Goal: Task Accomplishment & Management: Complete application form

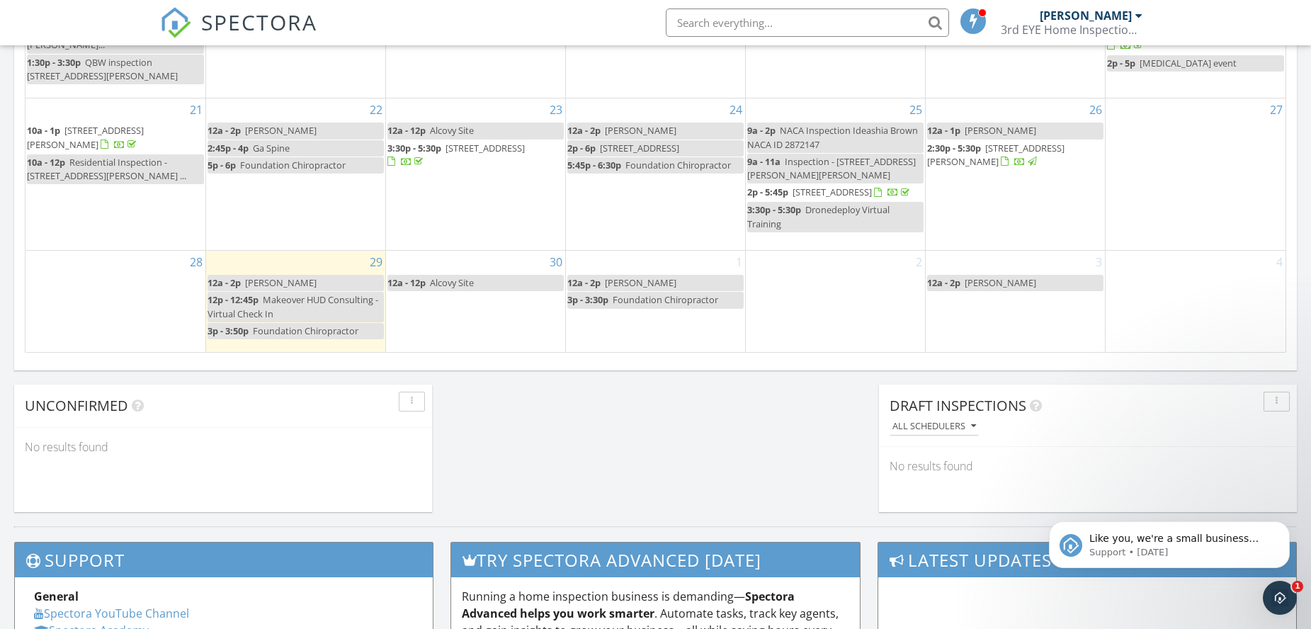
scroll to position [1311, 1333]
click at [304, 302] on link "12p - 12:45p Makeover HUD Consulting - Virtual Check In" at bounding box center [295, 307] width 176 height 30
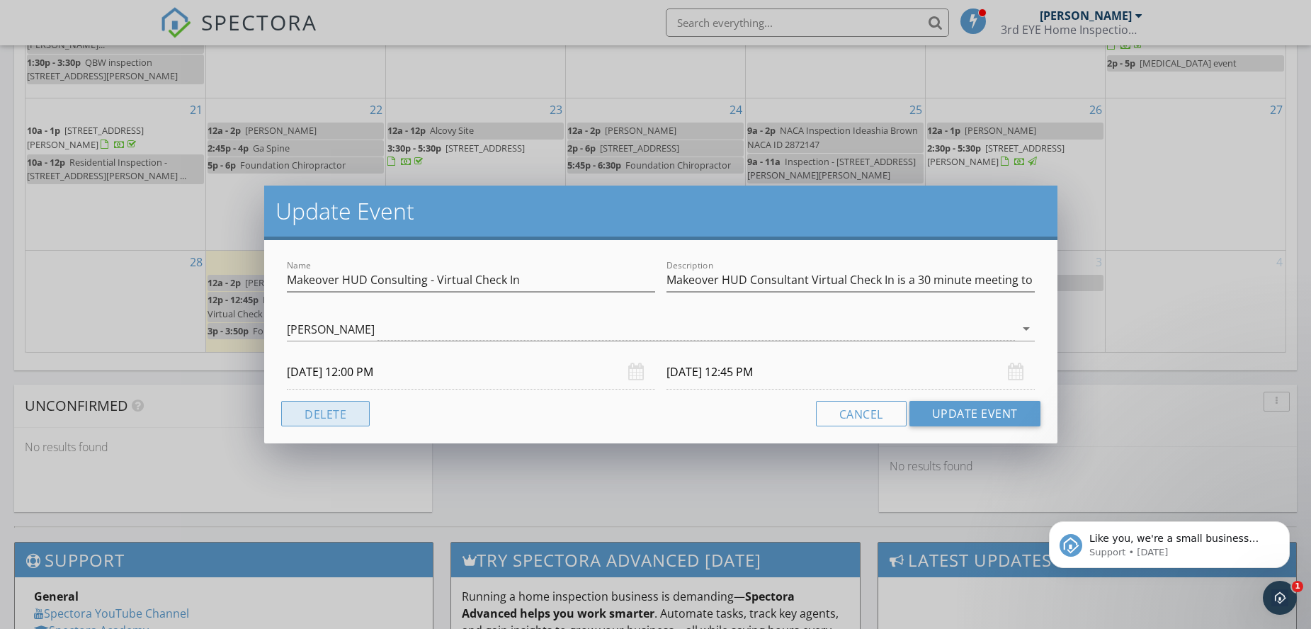
click at [349, 410] on button "Delete" at bounding box center [325, 413] width 89 height 25
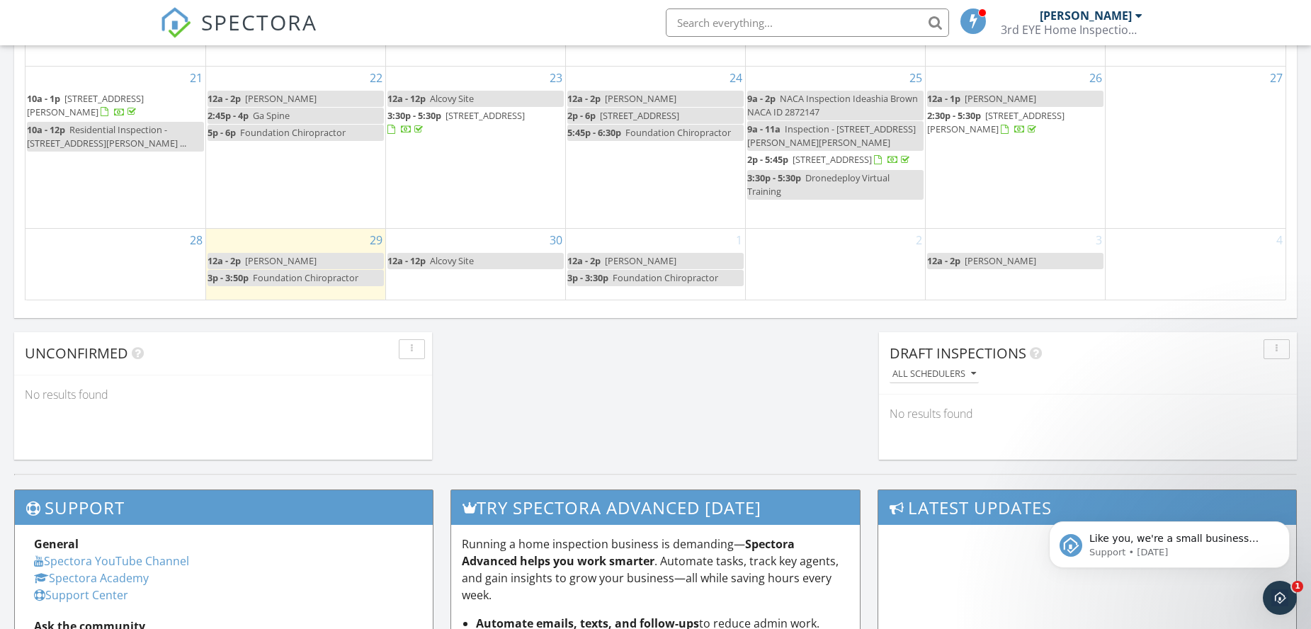
scroll to position [1062, 0]
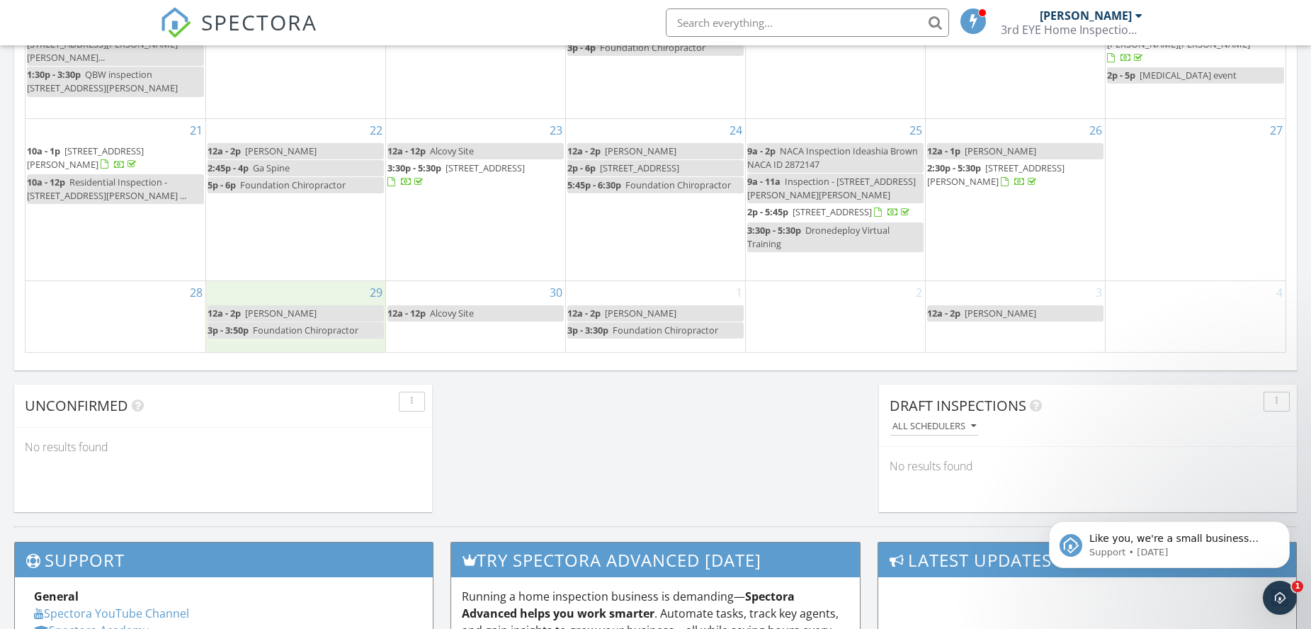
click at [274, 343] on div "29 12a - 2p HITT 3p - 3:50p Foundation Chiropractor" at bounding box center [295, 316] width 179 height 71
click at [297, 289] on link "Inspection" at bounding box center [293, 284] width 73 height 23
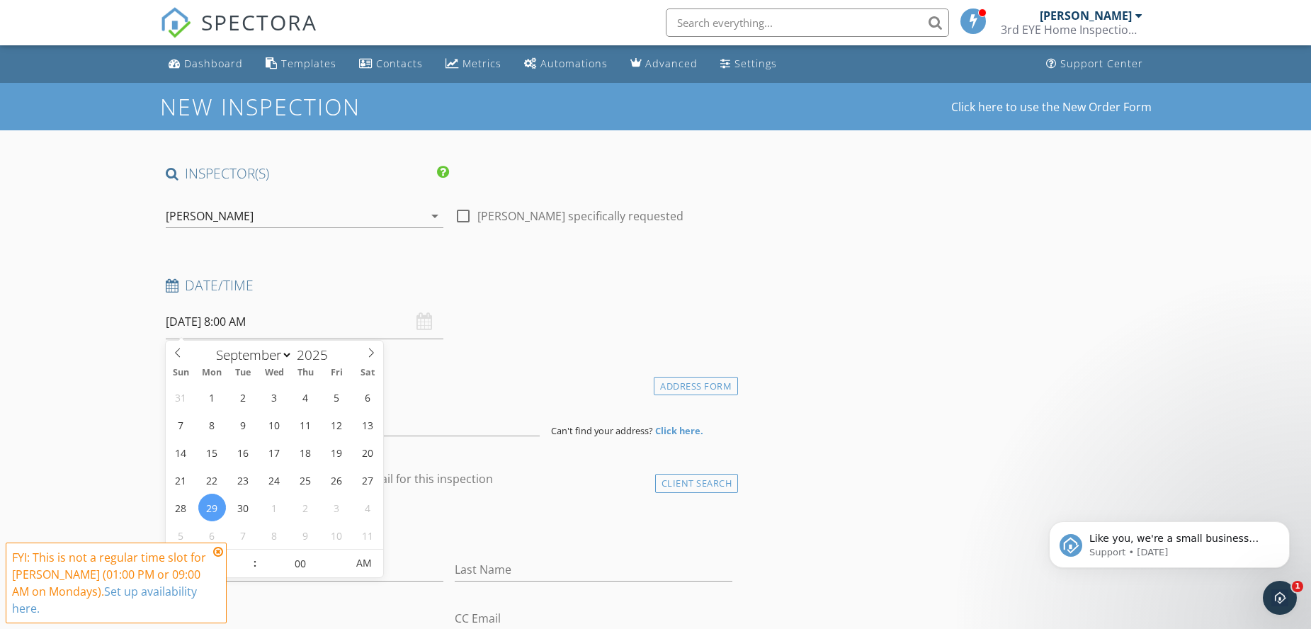
click at [241, 326] on input "09/29/2025 8:00 AM" at bounding box center [305, 321] width 278 height 35
click at [221, 557] on icon at bounding box center [218, 551] width 10 height 11
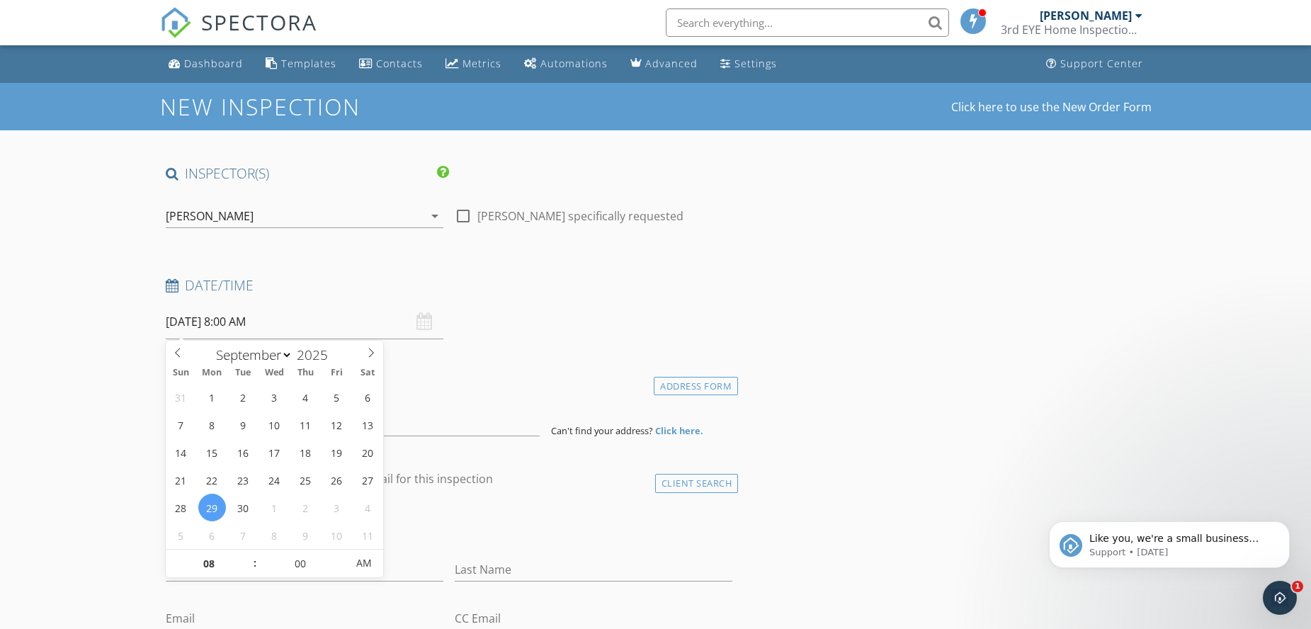
click at [248, 316] on input "09/29/2025 8:00 AM" at bounding box center [305, 321] width 278 height 35
type input "09"
type input "09/29/2025 9:00 AM"
click at [251, 552] on span at bounding box center [248, 556] width 10 height 14
type input "10"
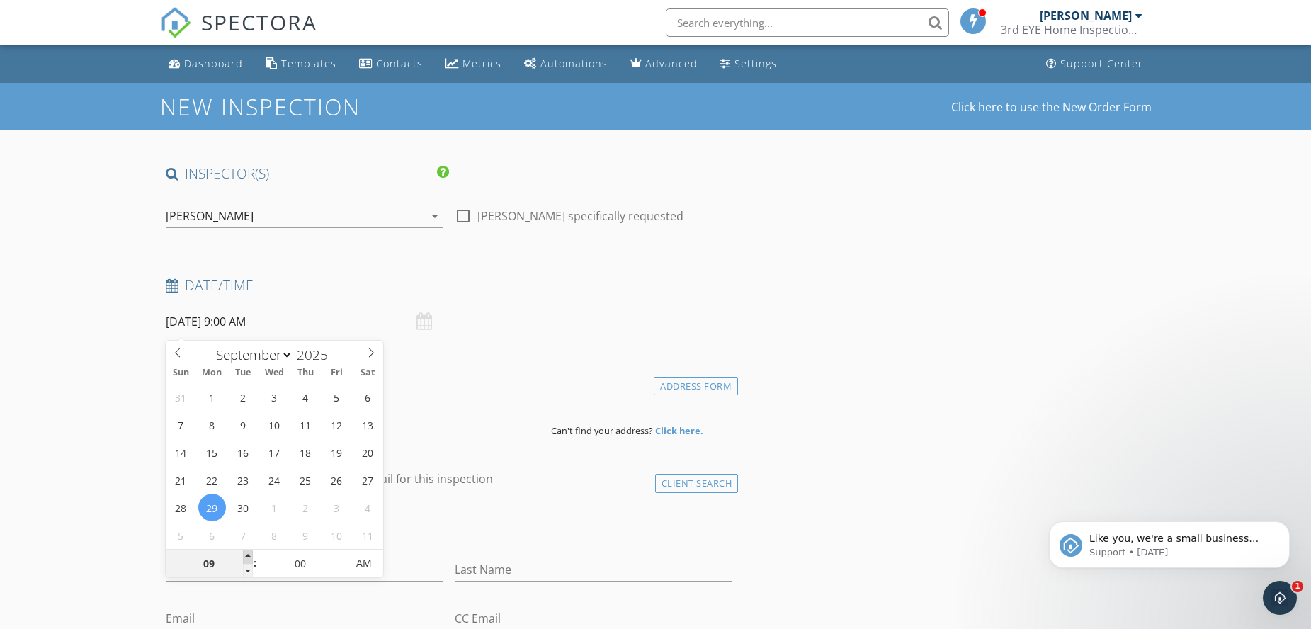
type input "09/29/2025 10:00 AM"
click at [251, 552] on span at bounding box center [248, 556] width 10 height 14
type input "11"
type input "09/29/2025 11:00 AM"
click at [251, 552] on span at bounding box center [248, 556] width 10 height 14
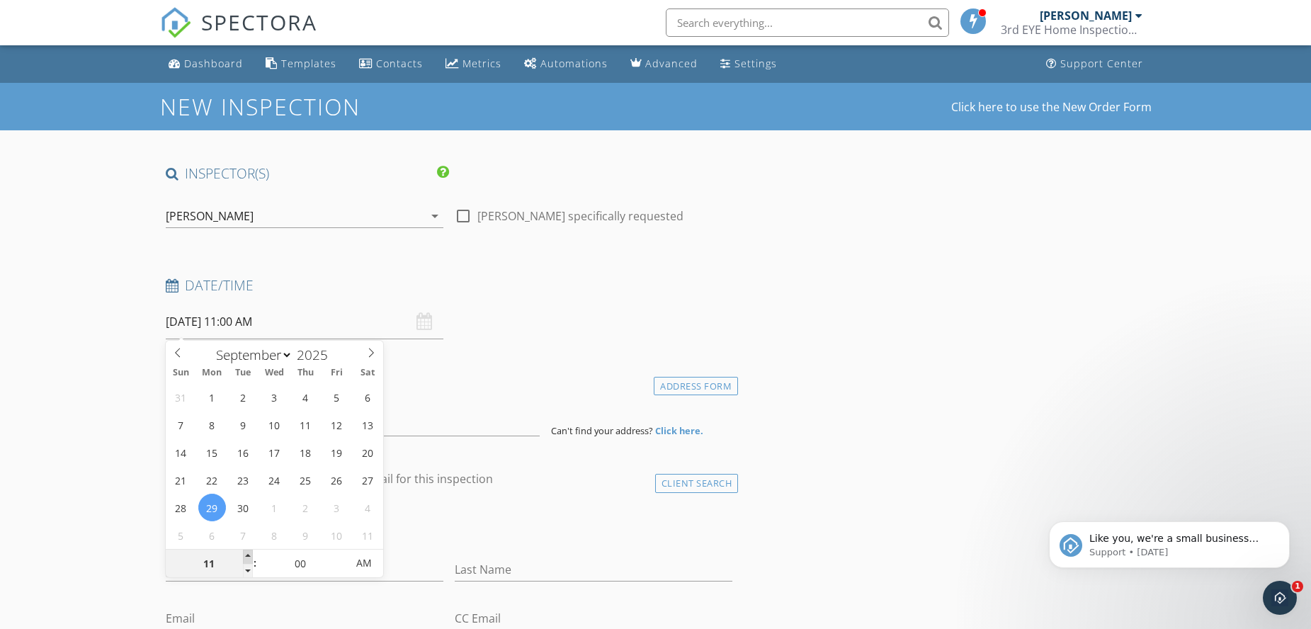
type input "12"
type input "09/29/2025 12:00 PM"
click at [251, 552] on span at bounding box center [248, 556] width 10 height 14
type input "01"
type input "09/29/2025 1:00 PM"
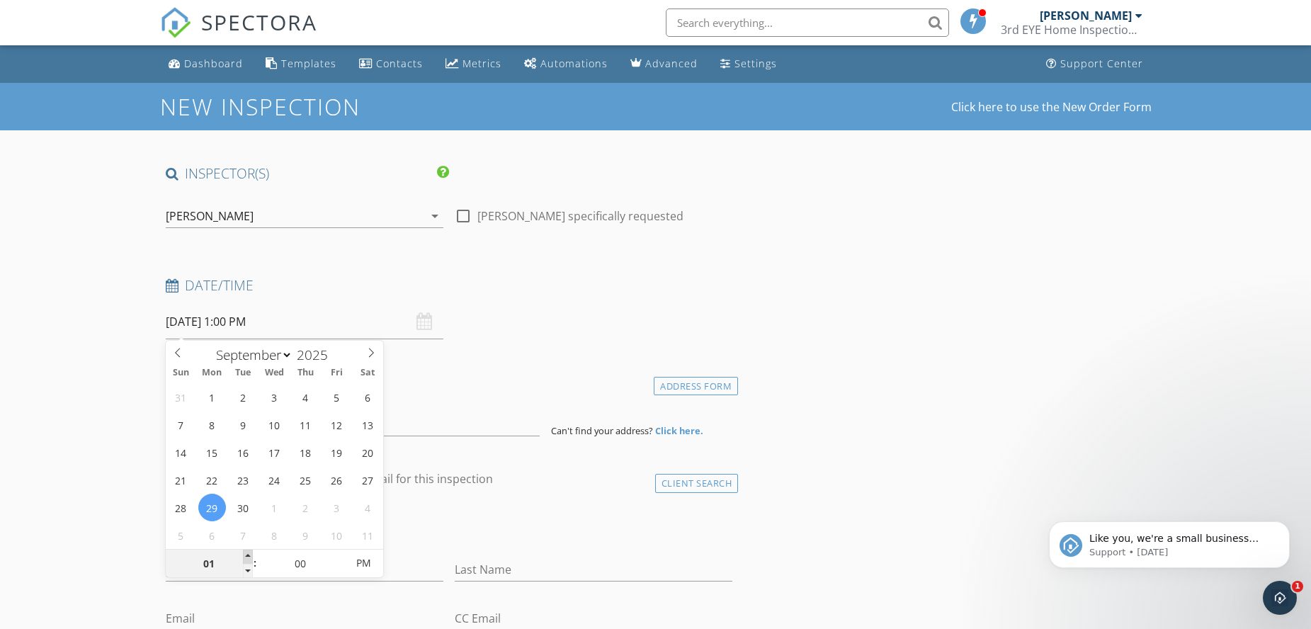
click at [251, 552] on span at bounding box center [248, 556] width 10 height 14
type input "02"
type input "09/29/2025 2:00 PM"
click at [251, 552] on span at bounding box center [248, 556] width 10 height 14
type input "03"
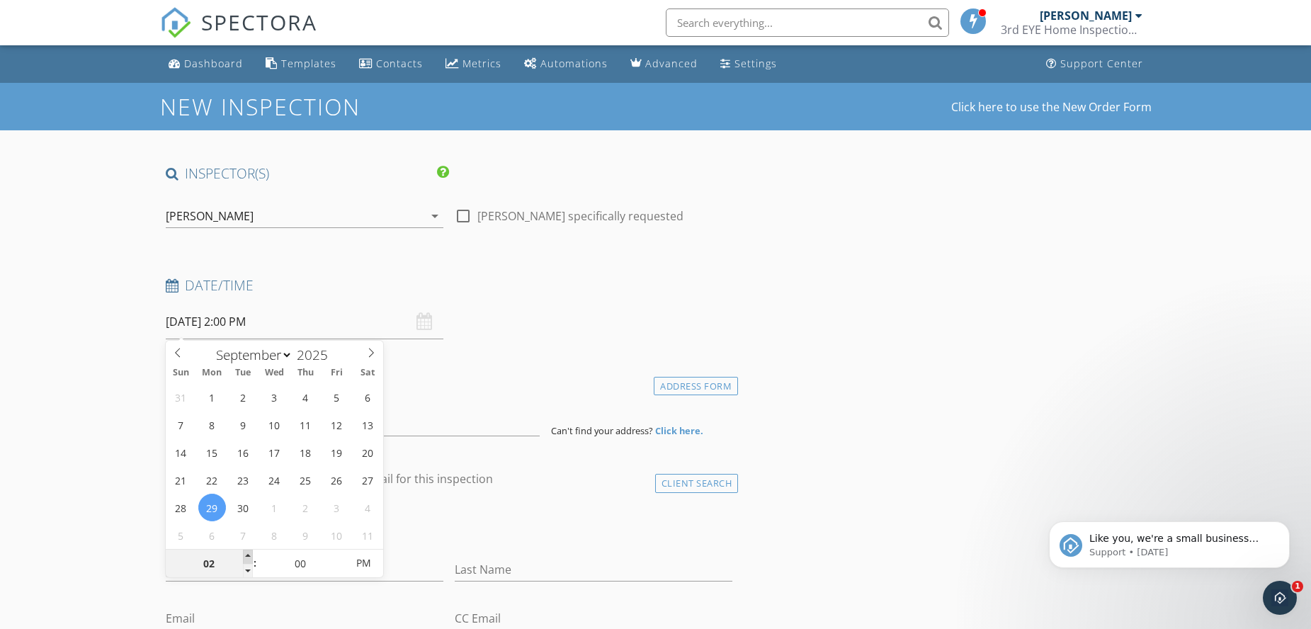
type input "09/29/2025 3:00 PM"
click at [251, 552] on span at bounding box center [248, 556] width 10 height 14
type input "04"
type input "09/29/2025 4:00 PM"
click at [251, 552] on span at bounding box center [248, 556] width 10 height 14
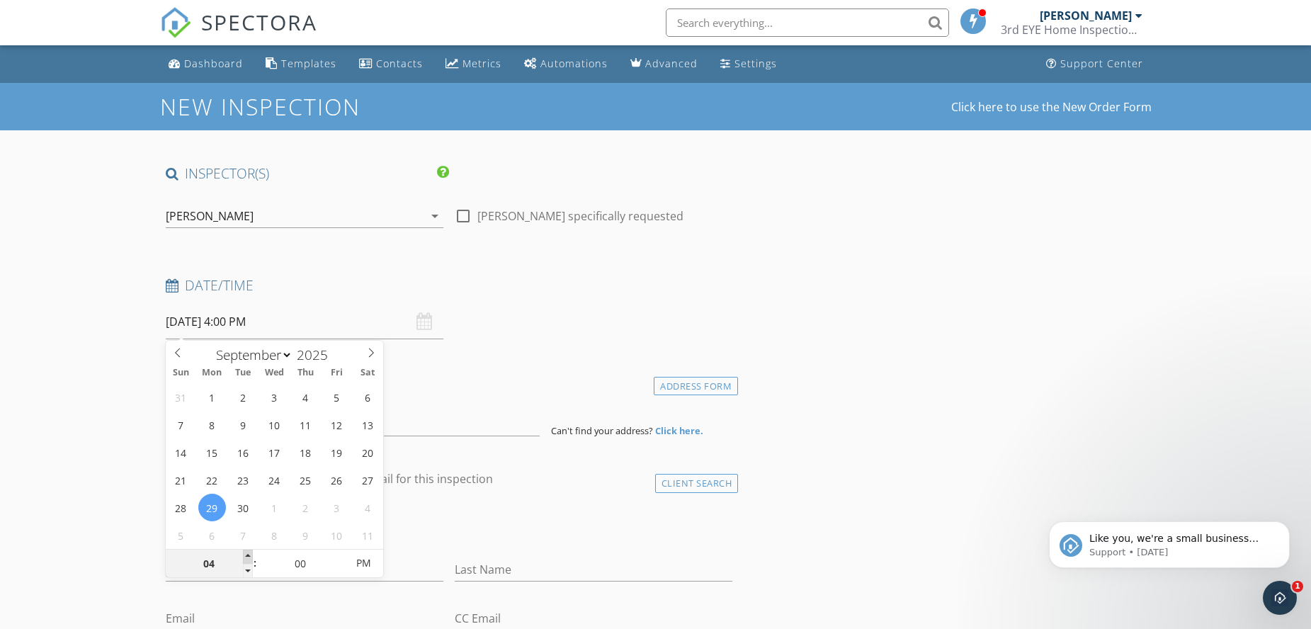
type input "05"
type input "09/29/2025 5:00 PM"
click at [251, 552] on span at bounding box center [248, 556] width 10 height 14
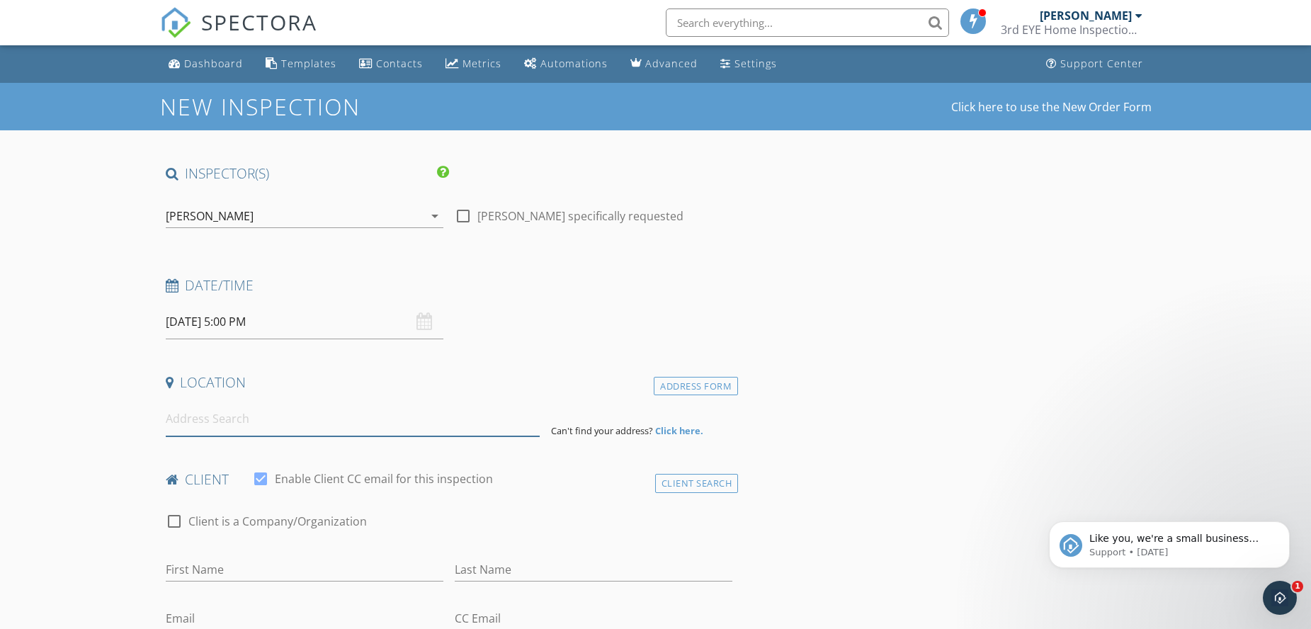
click at [278, 421] on input at bounding box center [353, 419] width 374 height 35
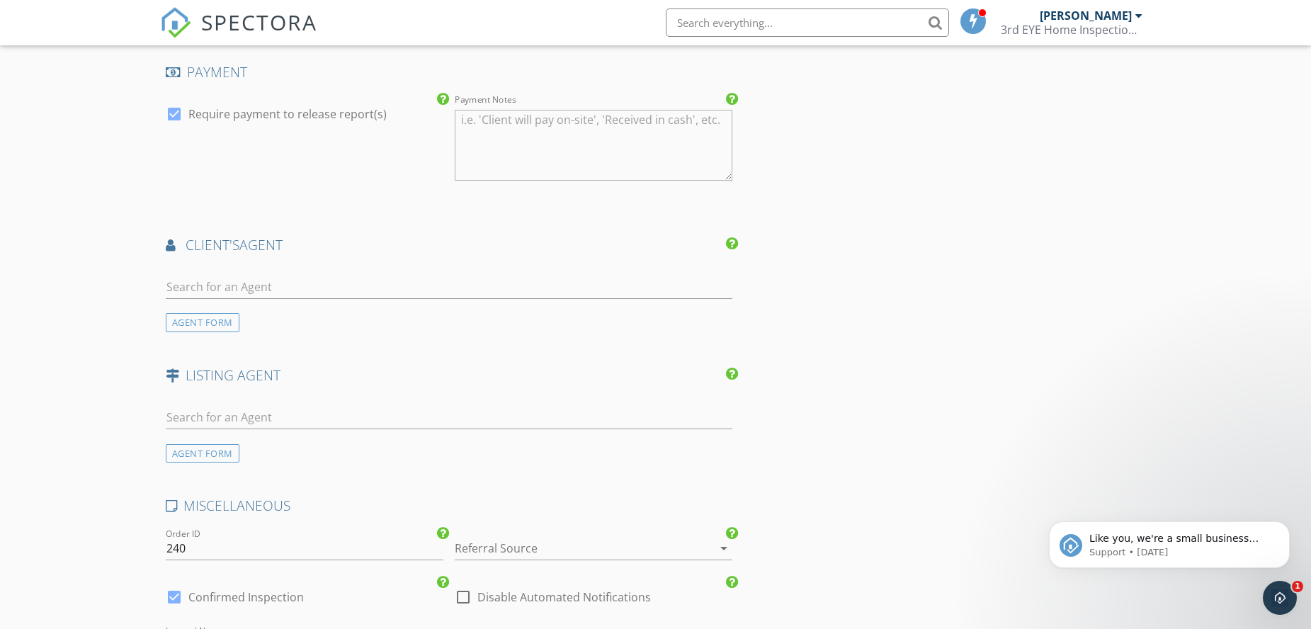
scroll to position [1345, 0]
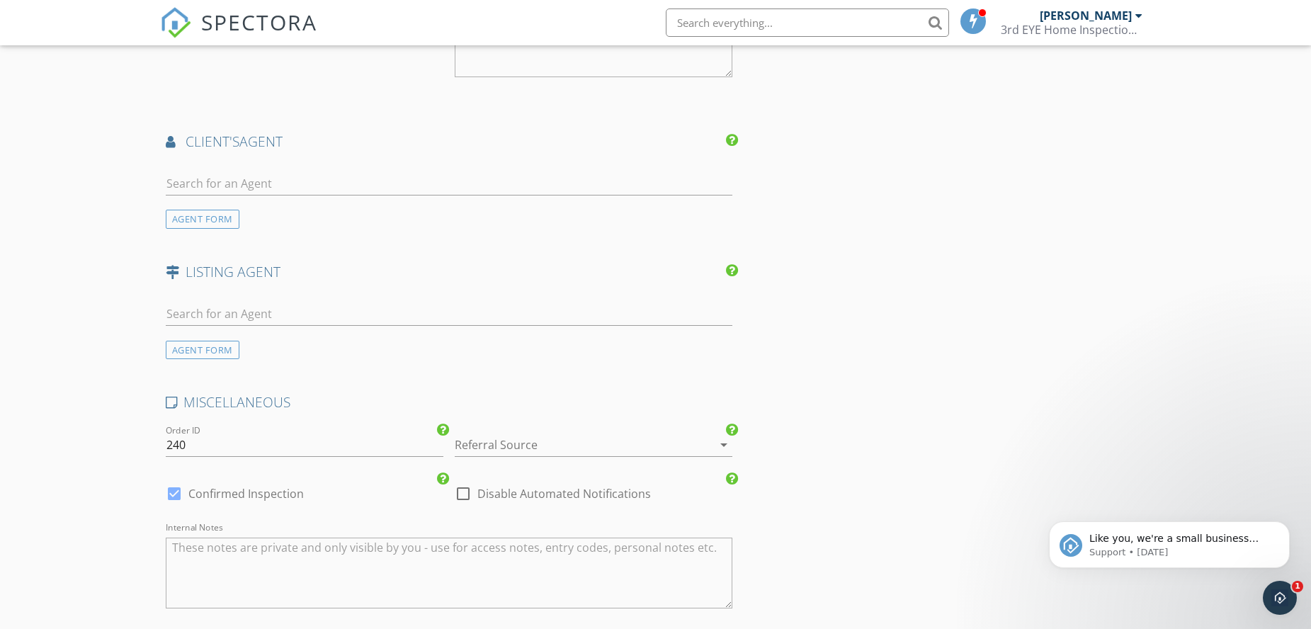
click at [720, 438] on icon "arrow_drop_down" at bounding box center [723, 444] width 17 height 17
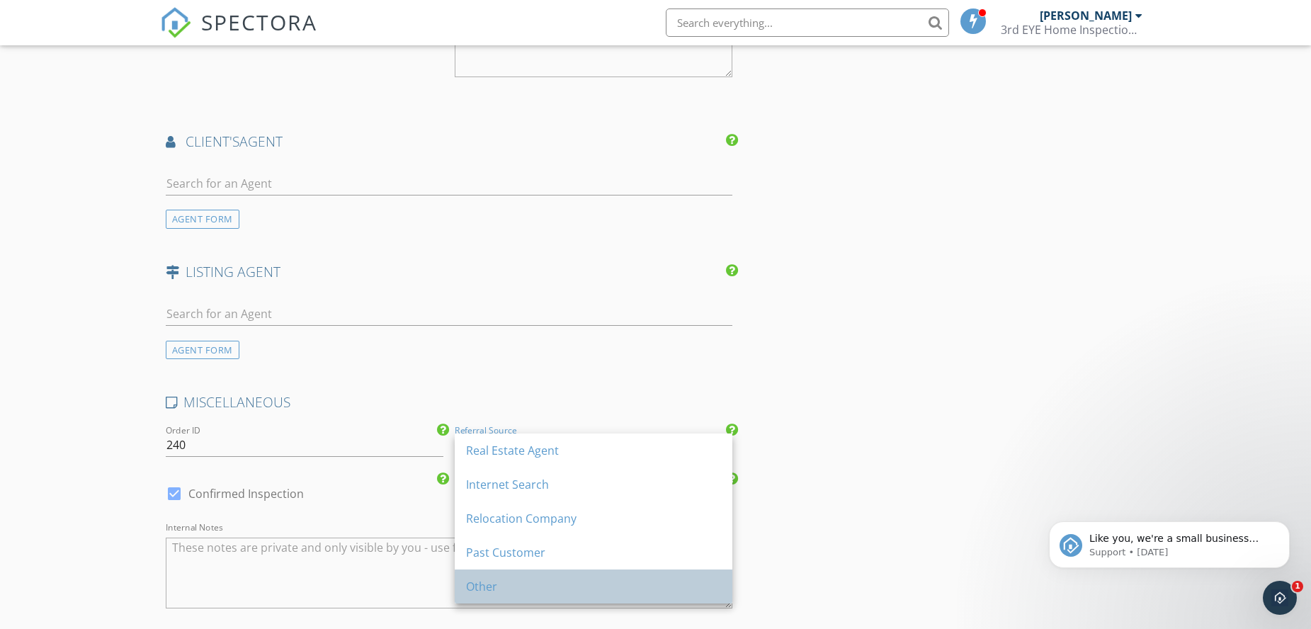
click at [524, 576] on div "Other" at bounding box center [593, 586] width 255 height 34
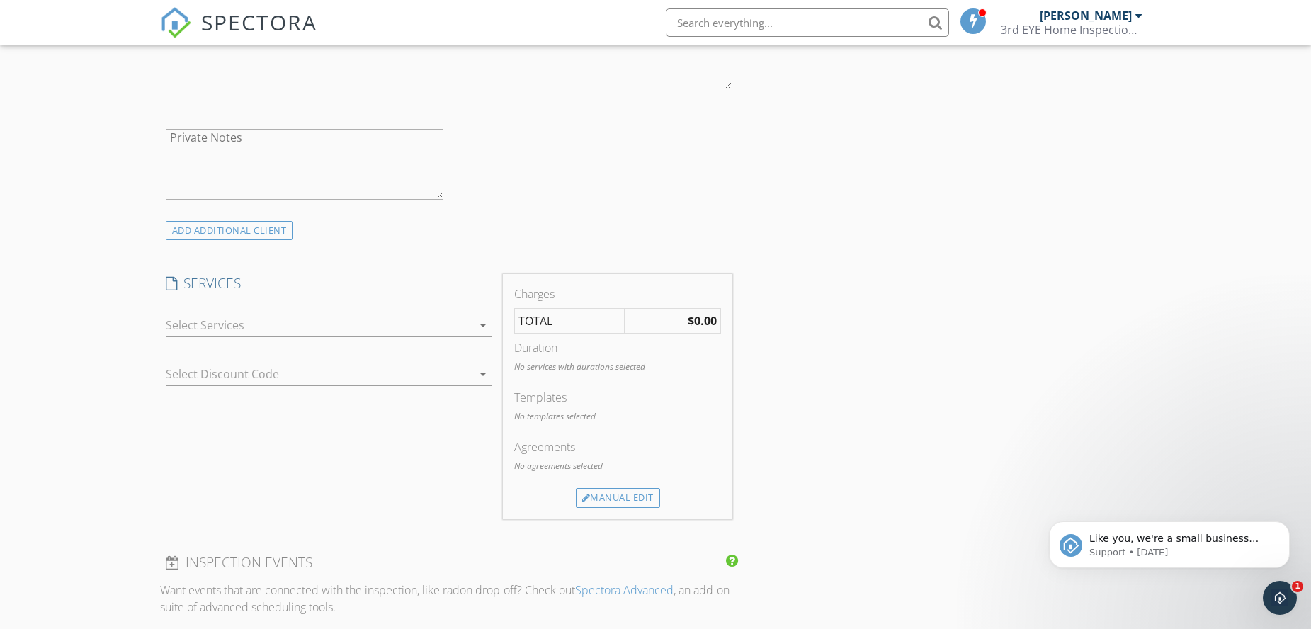
scroll to position [637, 0]
click at [486, 333] on icon "arrow_drop_down" at bounding box center [482, 332] width 17 height 17
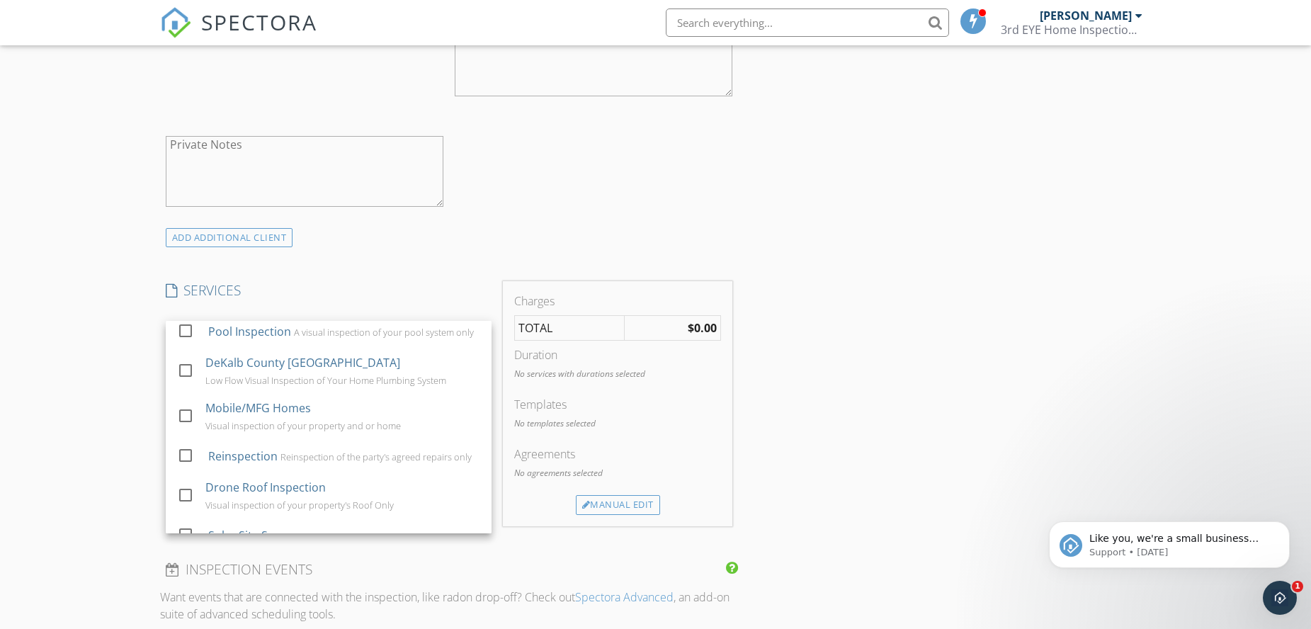
scroll to position [554, 0]
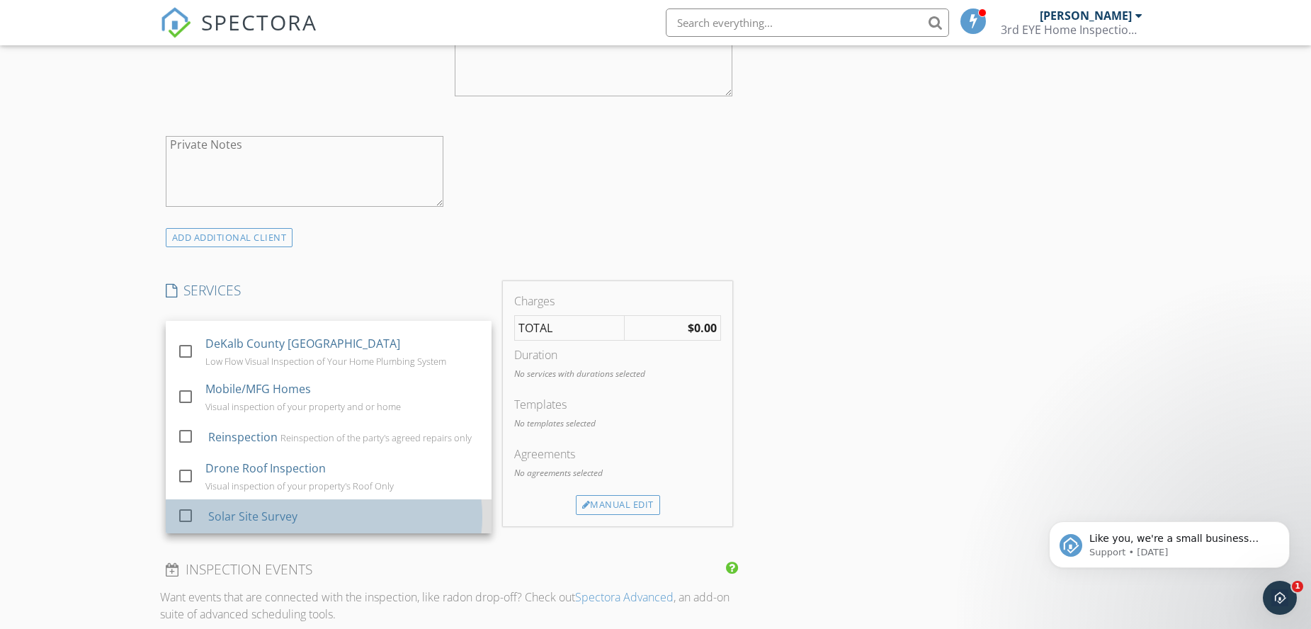
click at [220, 505] on div "Solar Site Survey" at bounding box center [343, 516] width 272 height 28
checkbox input "false"
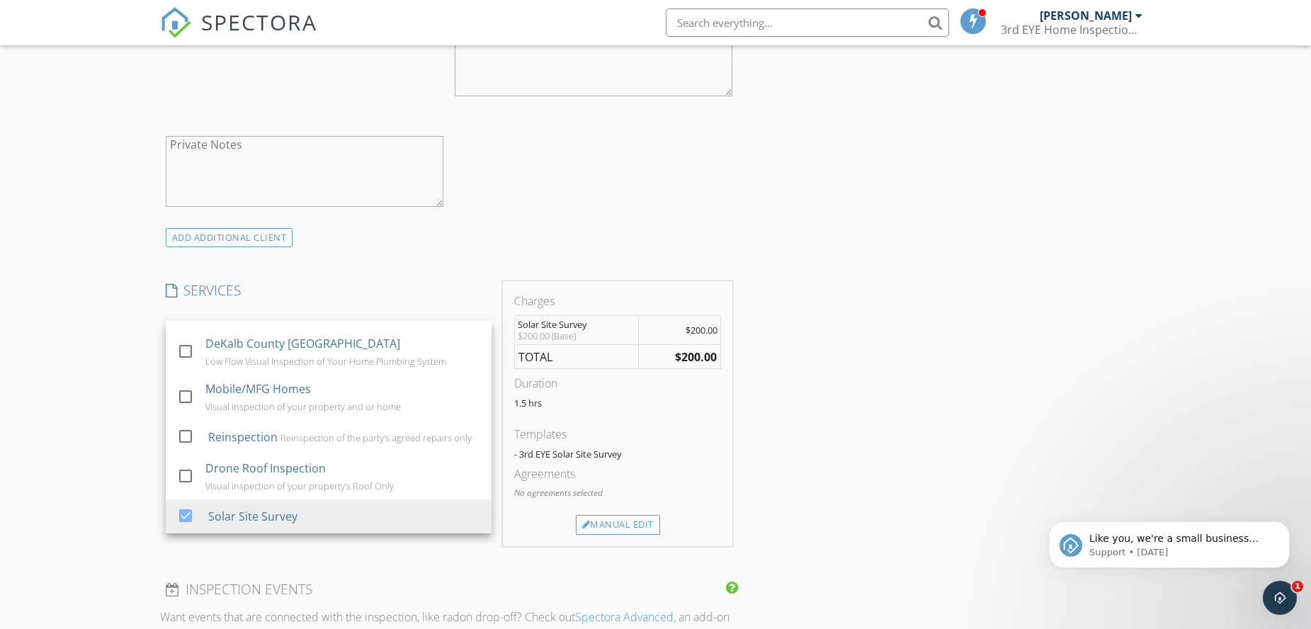
click at [882, 346] on div "INSPECTOR(S) check_box Teddy Brown PRIMARY Teddy Brown arrow_drop_down check_bo…" at bounding box center [655, 632] width 991 height 2211
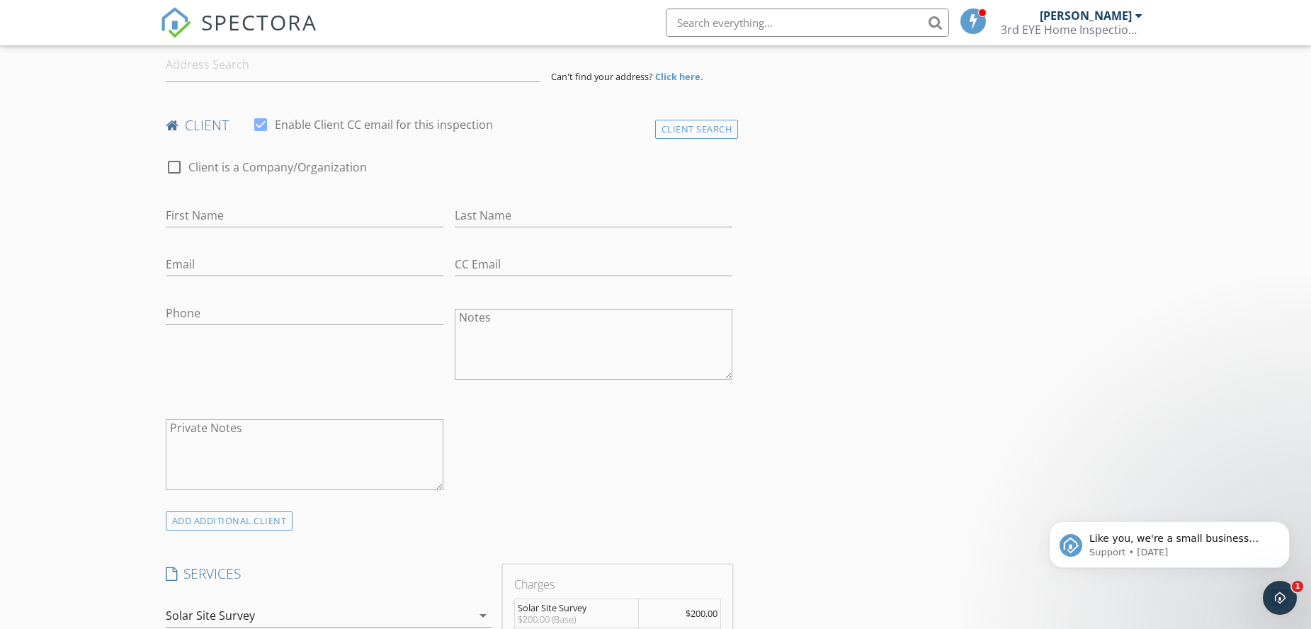
scroll to position [212, 0]
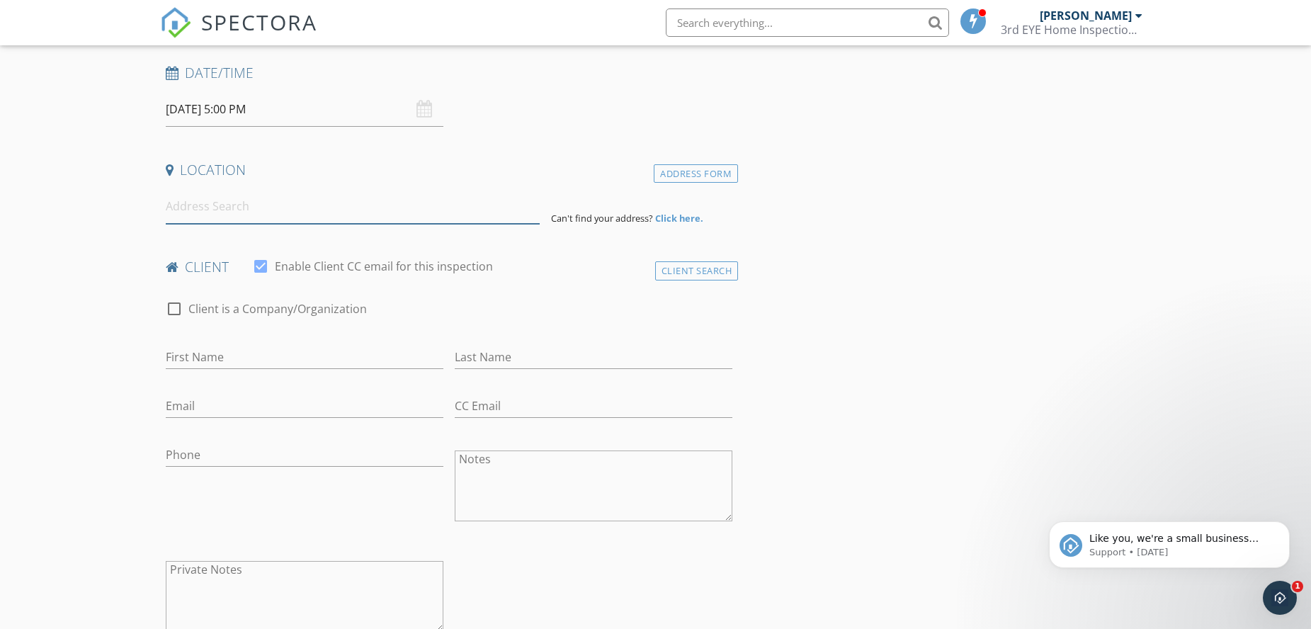
click at [178, 213] on input at bounding box center [353, 206] width 374 height 35
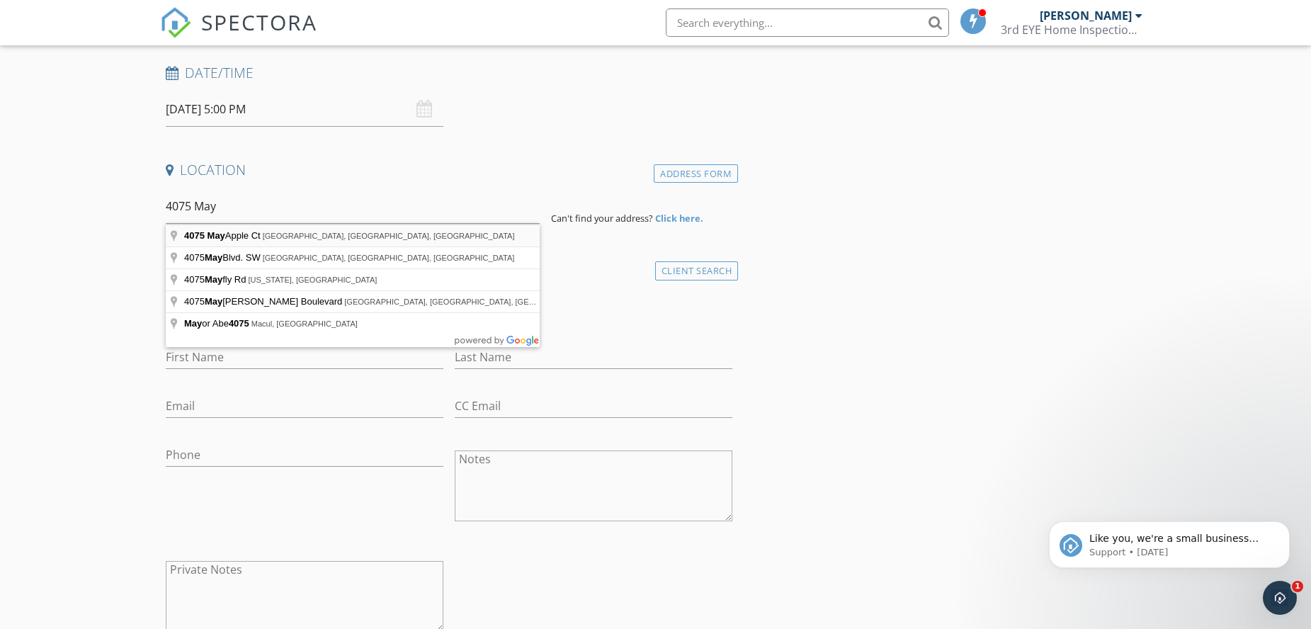
type input "4075 May Apple Ct, Decatur, GA, USA"
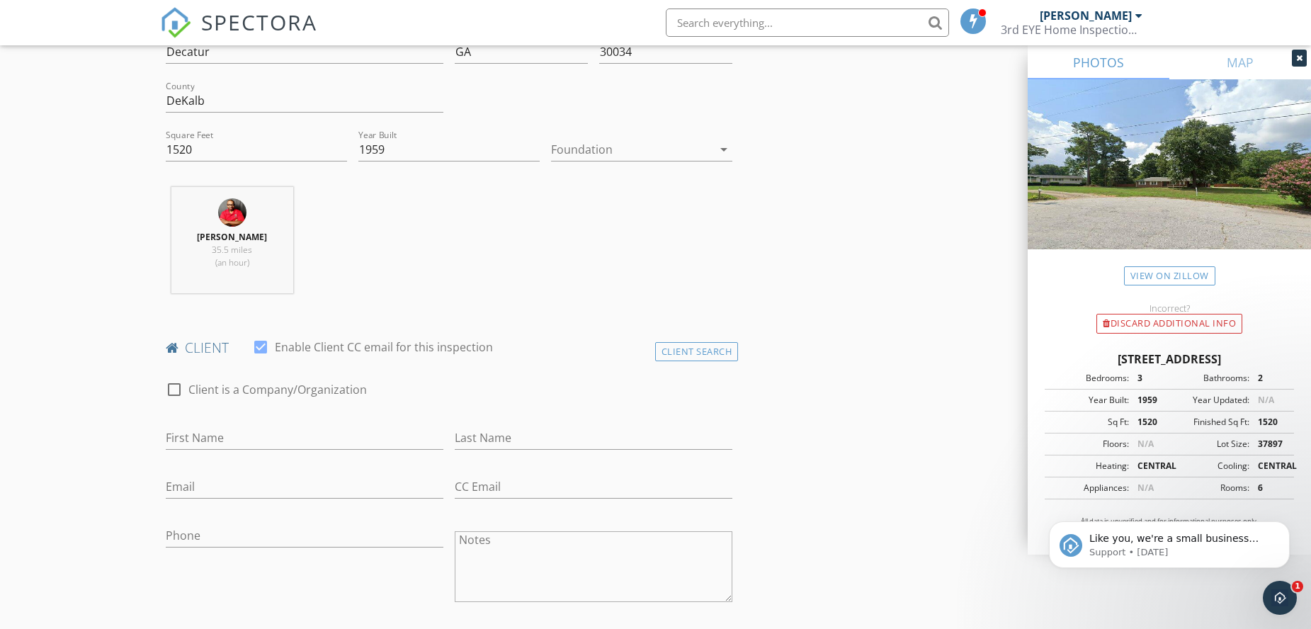
scroll to position [425, 0]
click at [178, 382] on div at bounding box center [174, 386] width 24 height 24
checkbox input "true"
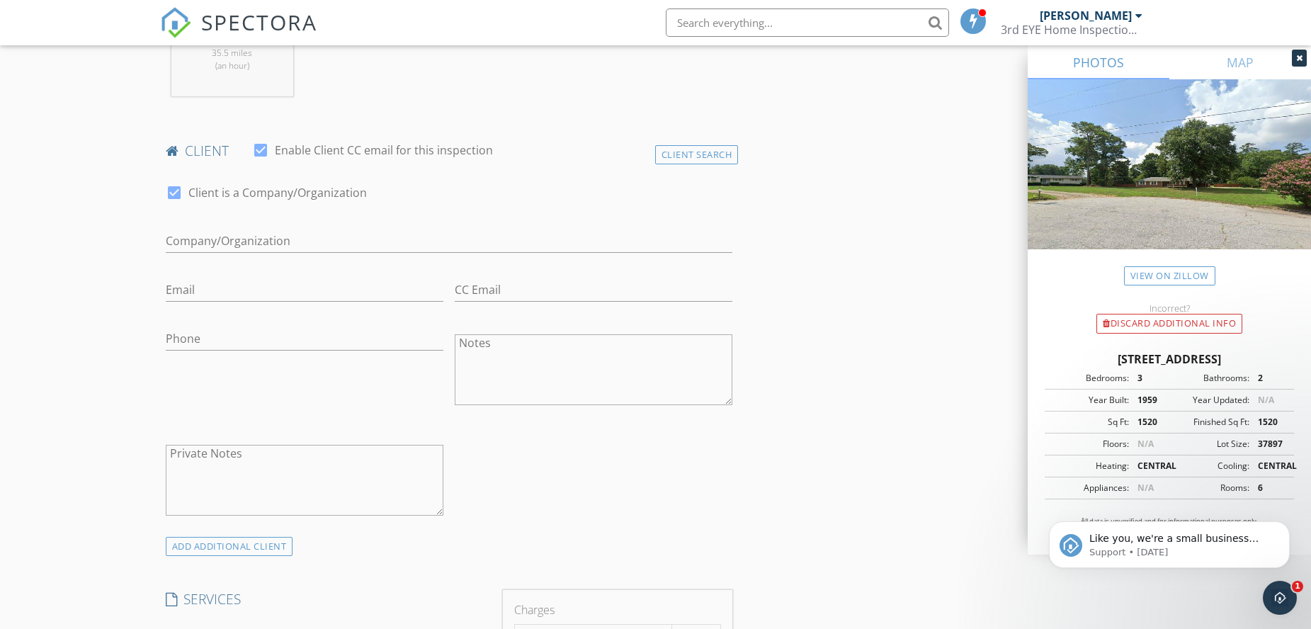
scroll to position [637, 0]
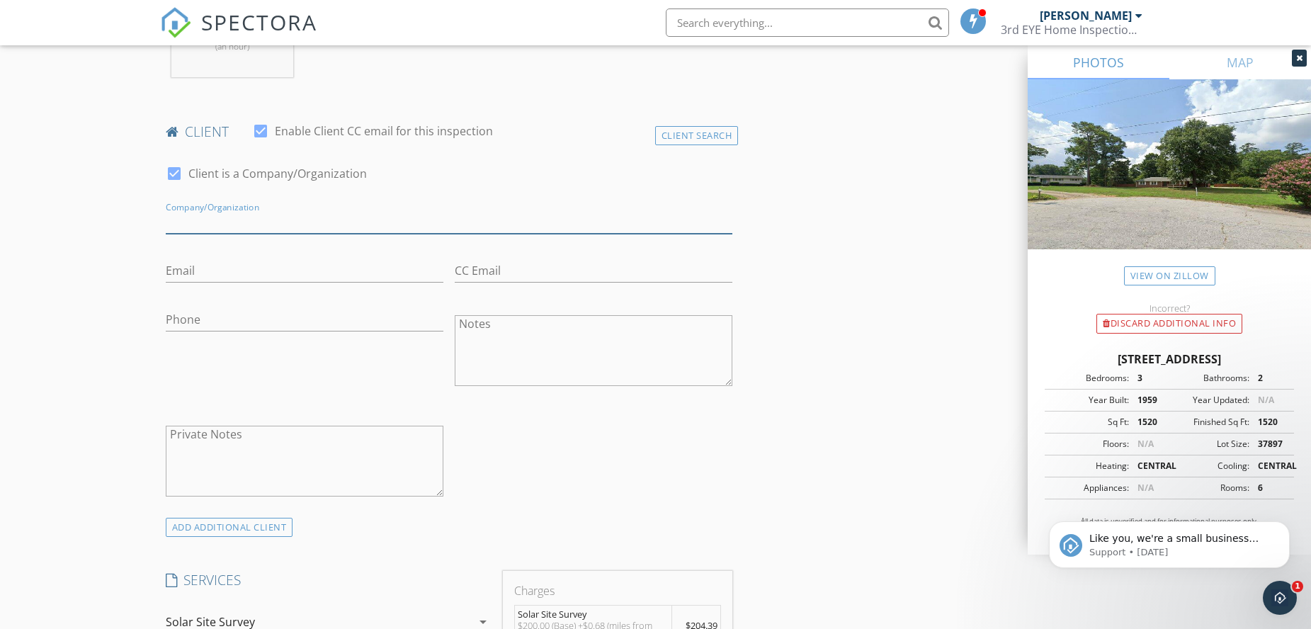
click at [224, 216] on input "Enable Client CC email for this inspection" at bounding box center [449, 221] width 567 height 23
type input "InegrateSun"
click at [242, 277] on input "Email" at bounding box center [305, 270] width 278 height 23
type input "PM13@integrateSun.com"
click at [222, 309] on input "Phone" at bounding box center [305, 319] width 278 height 23
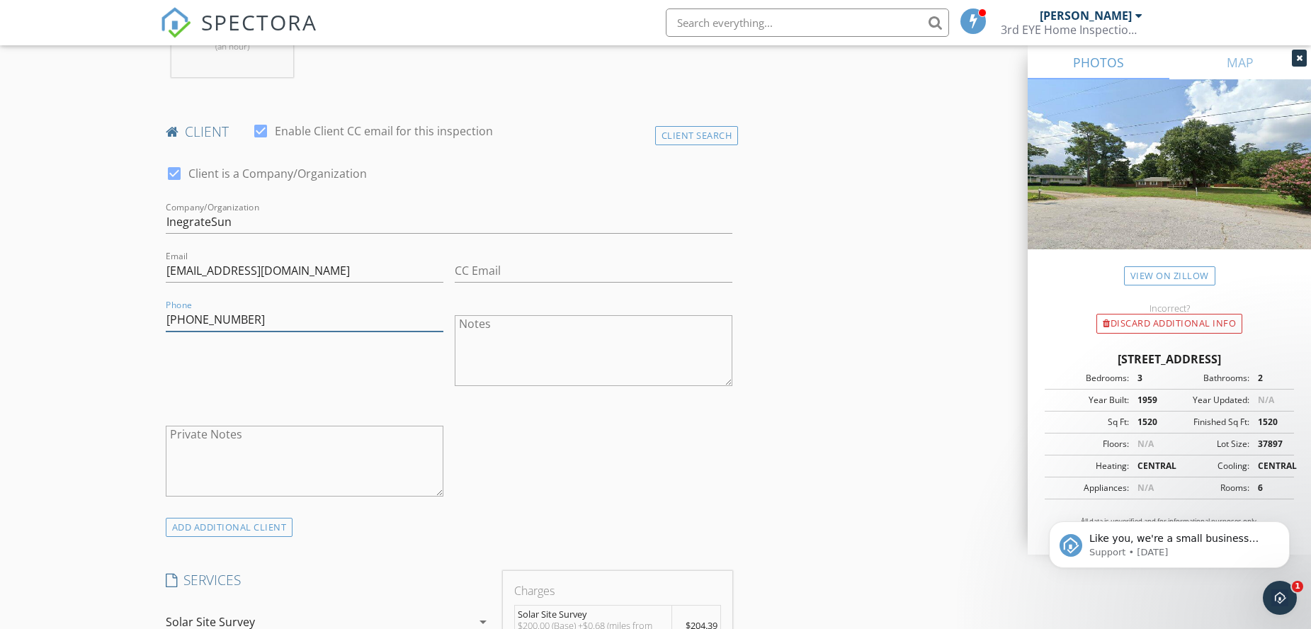
type input "346-489-6165"
click at [503, 417] on div "check_box Client is a Company/Organization Company/Organization InegrateSun Ema…" at bounding box center [449, 334] width 579 height 367
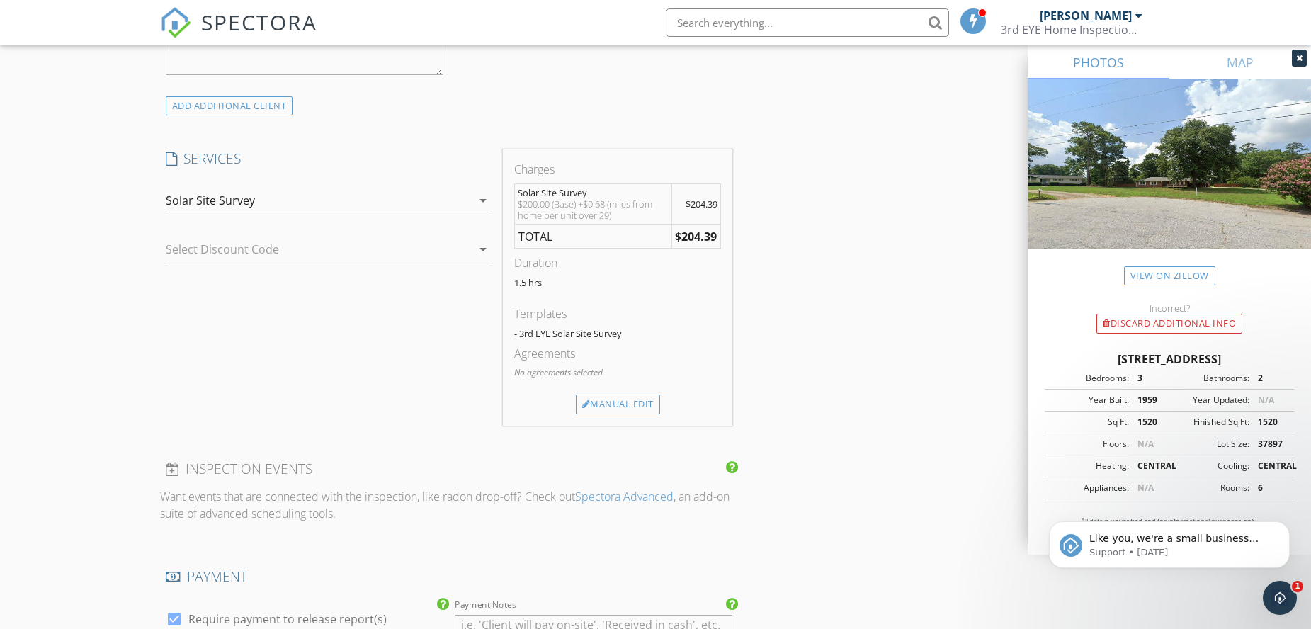
scroll to position [1062, 0]
click at [596, 402] on div "Manual Edit" at bounding box center [618, 401] width 84 height 20
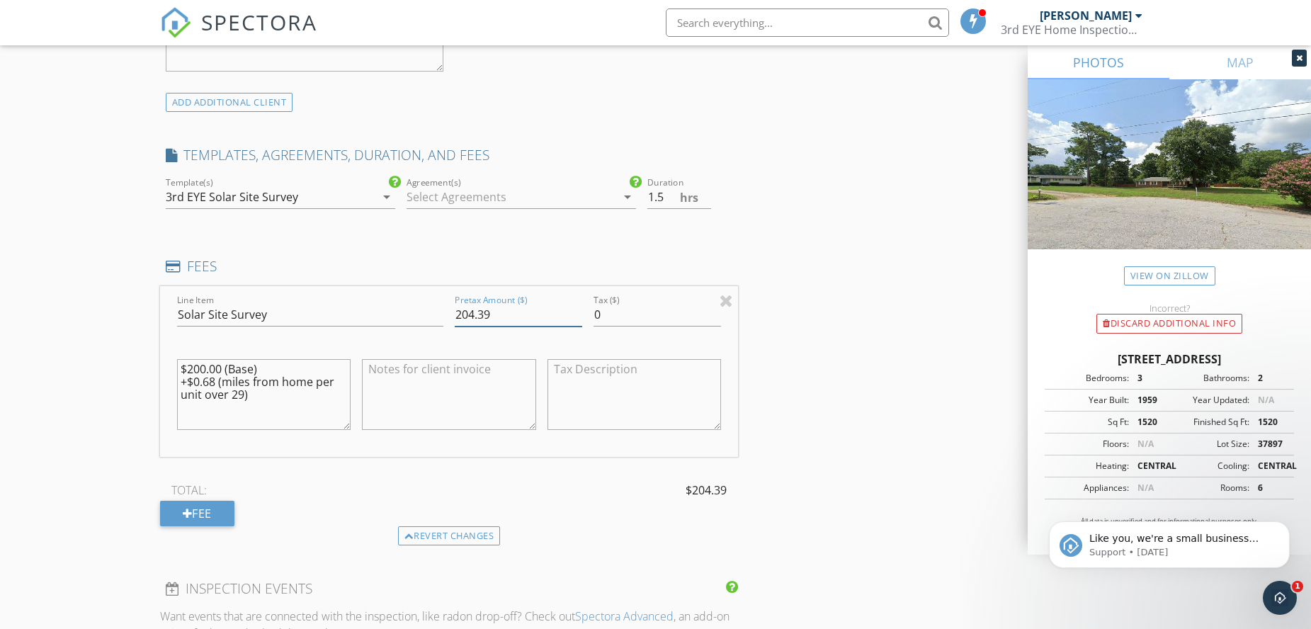
drag, startPoint x: 499, startPoint y: 313, endPoint x: 470, endPoint y: 312, distance: 28.4
click at [470, 312] on input "204.39" at bounding box center [518, 314] width 127 height 23
type input "200.00"
click at [738, 230] on div "INSPECTOR(S) check_box Teddy Brown PRIMARY Teddy Brown arrow_drop_down check_bo…" at bounding box center [449, 378] width 579 height 2552
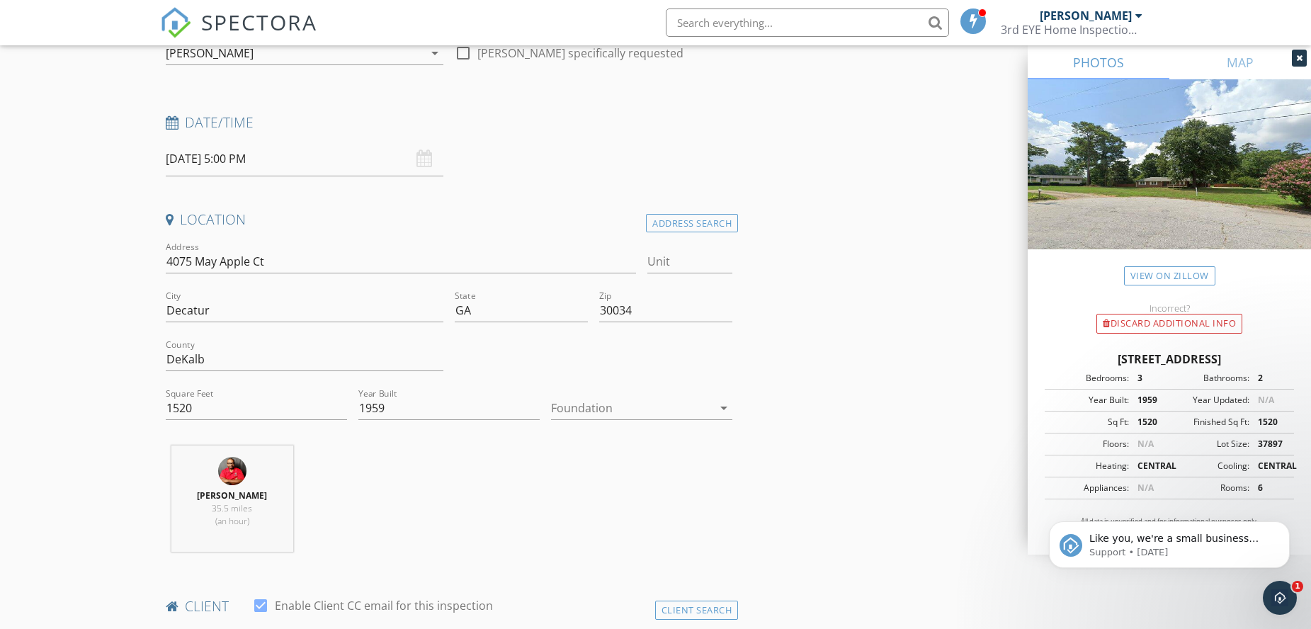
scroll to position [71, 0]
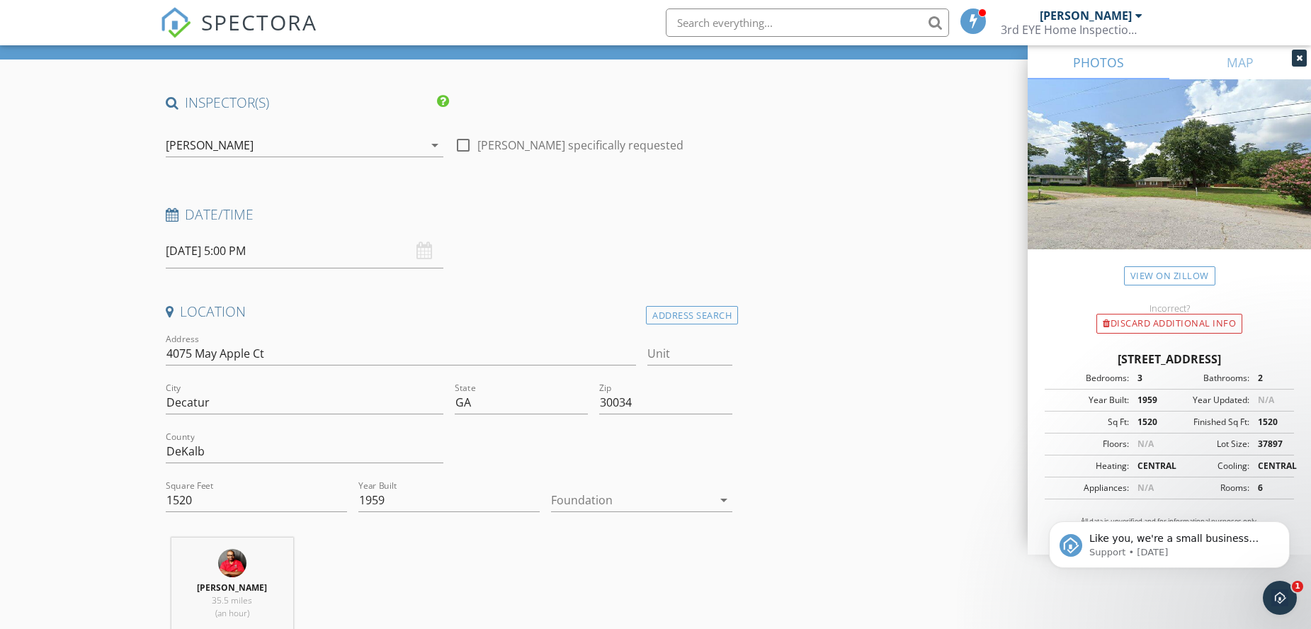
click at [616, 493] on div at bounding box center [631, 500] width 161 height 23
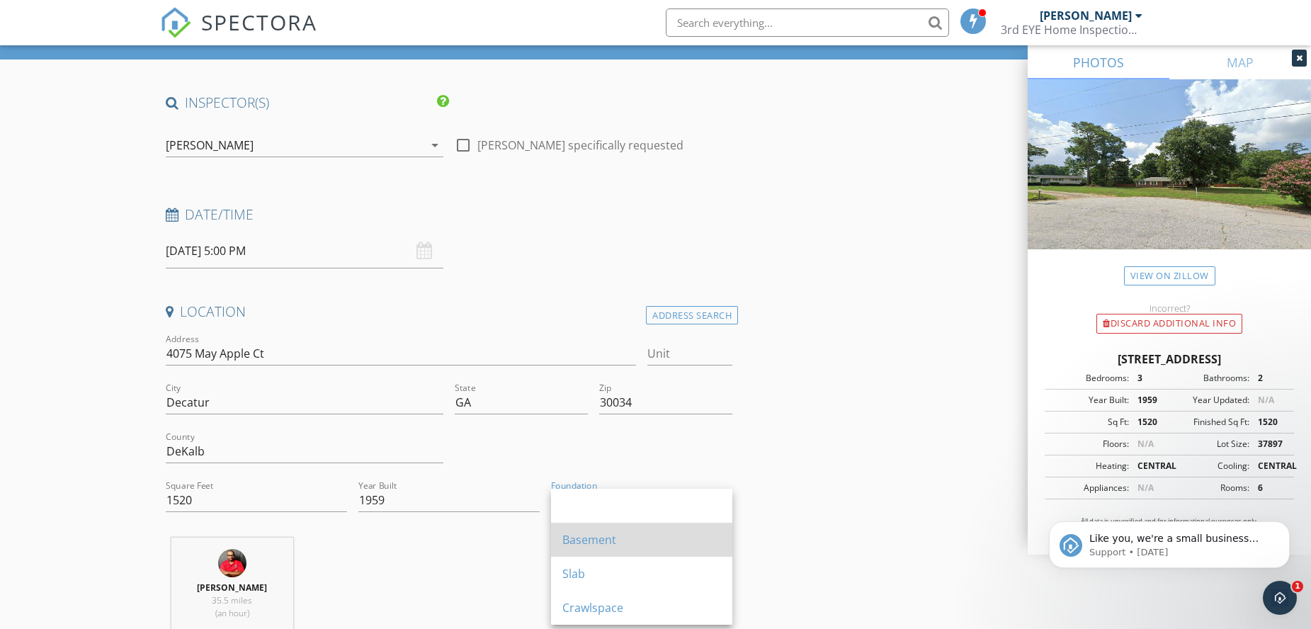
drag, startPoint x: 573, startPoint y: 566, endPoint x: 569, endPoint y: 552, distance: 14.1
click at [570, 555] on div "Basement Slab Crawlspace" at bounding box center [641, 557] width 181 height 136
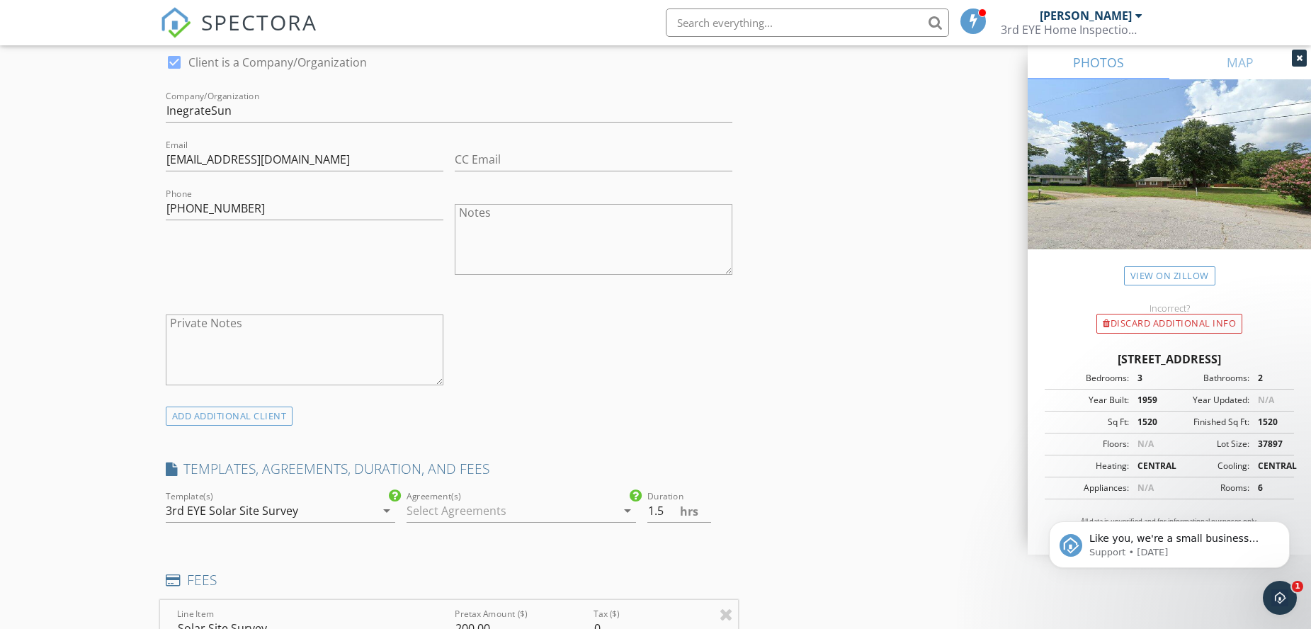
scroll to position [647, 0]
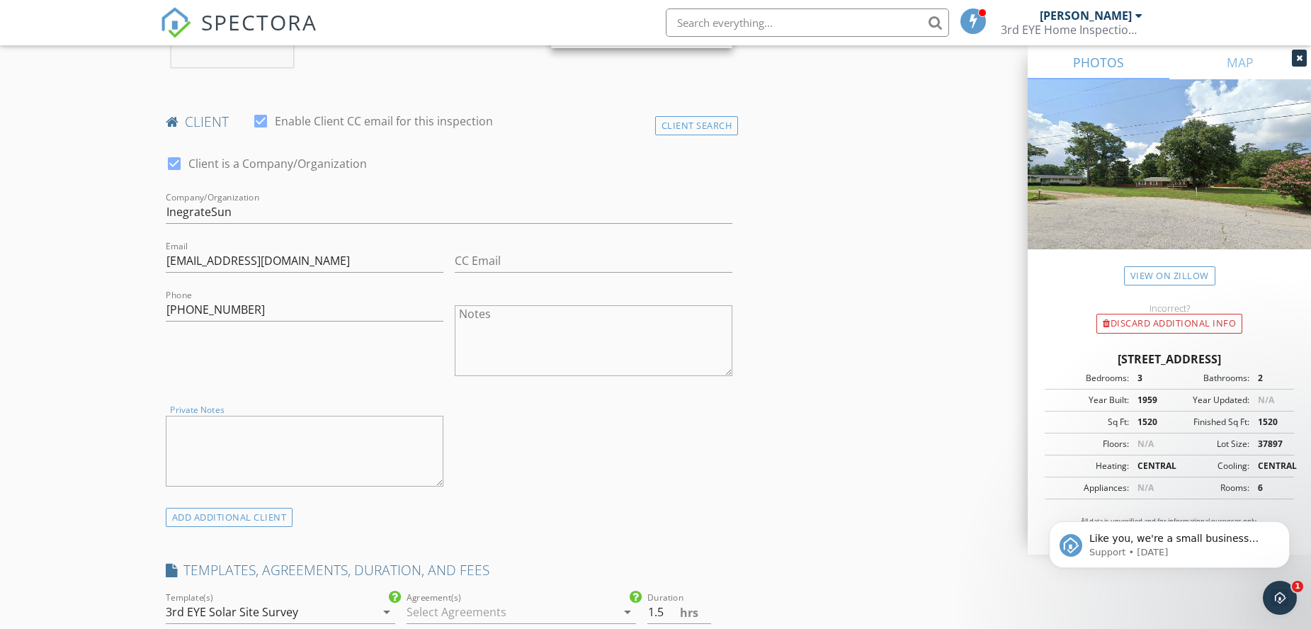
click at [307, 433] on textarea "Private Notes" at bounding box center [305, 451] width 278 height 71
paste textarea "We need the below details: Pictures of roof, dimensions of roof and a sketch of…"
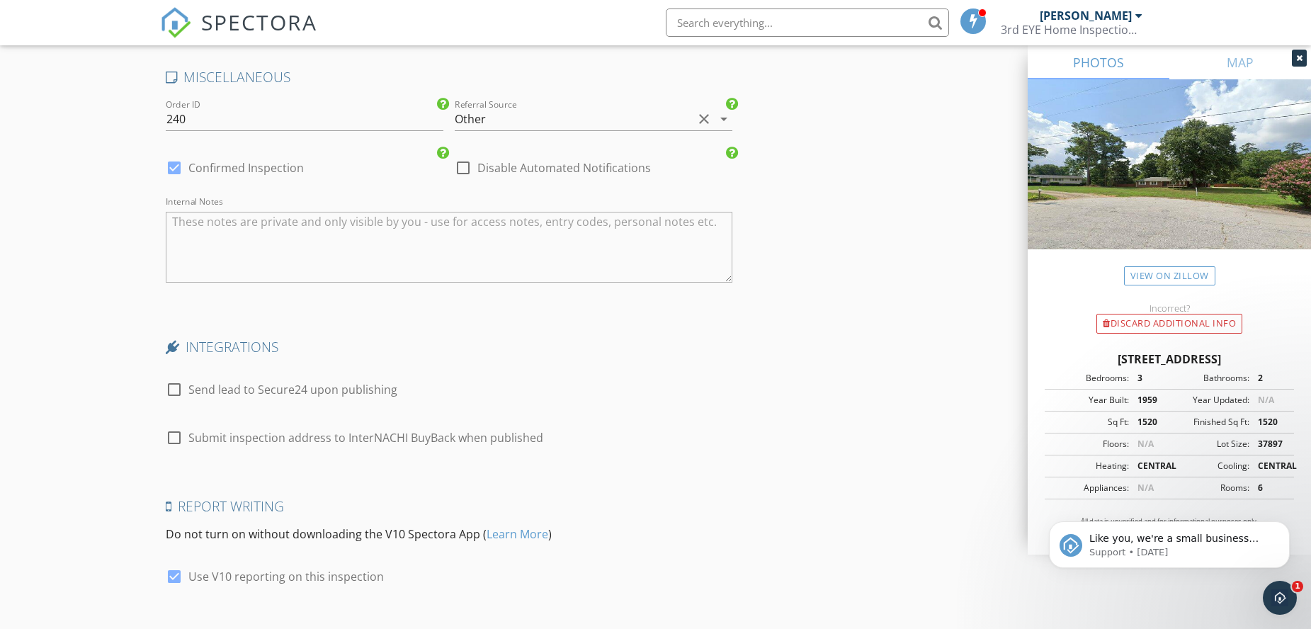
scroll to position [2205, 0]
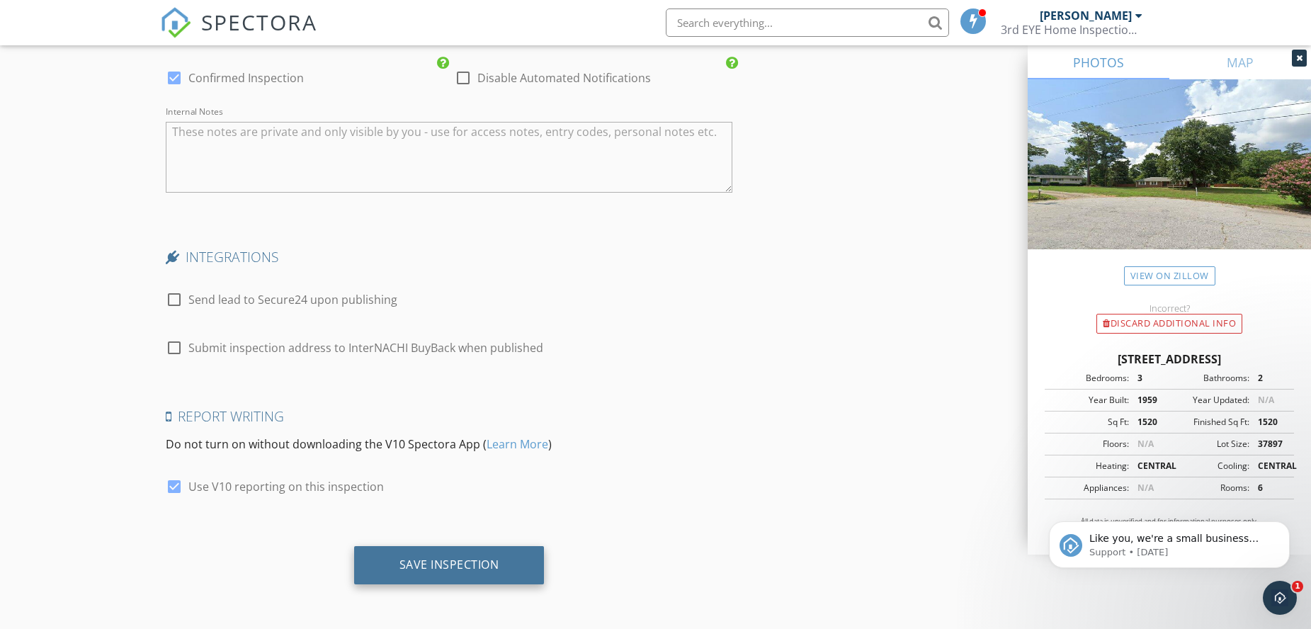
type textarea "We need the below details: Pictures of roof, dimensions of roof and a sketch of…"
click at [467, 552] on div "Save Inspection" at bounding box center [449, 565] width 190 height 38
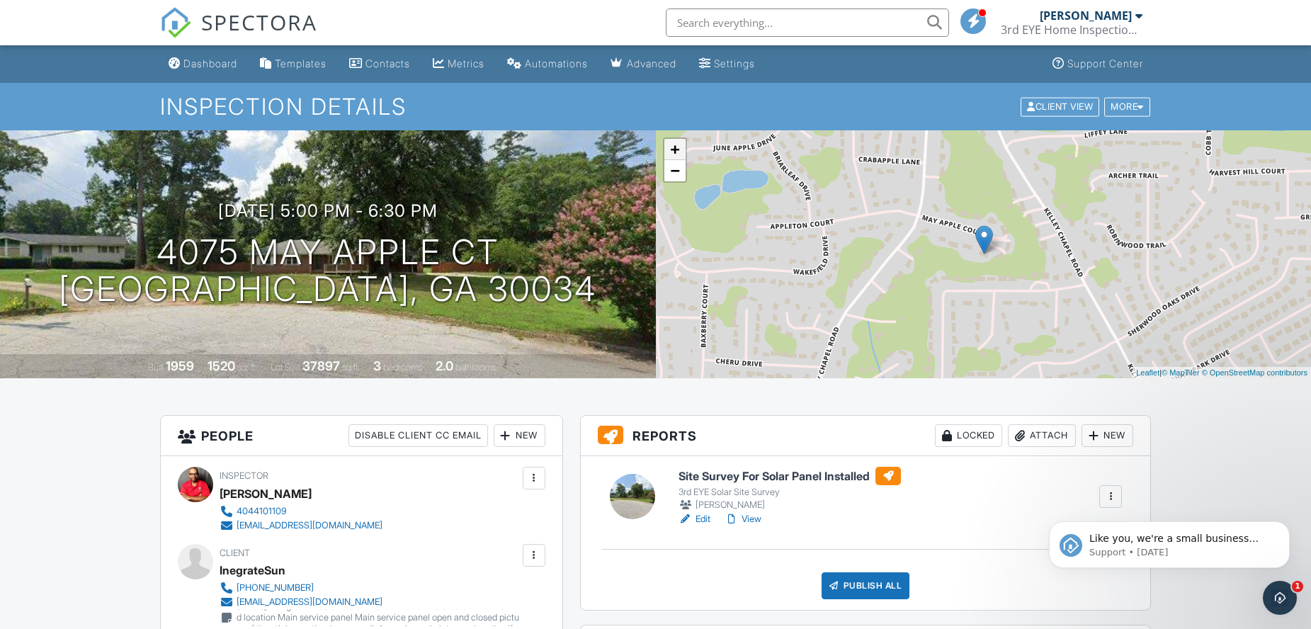
click at [678, 154] on link "+" at bounding box center [674, 149] width 21 height 21
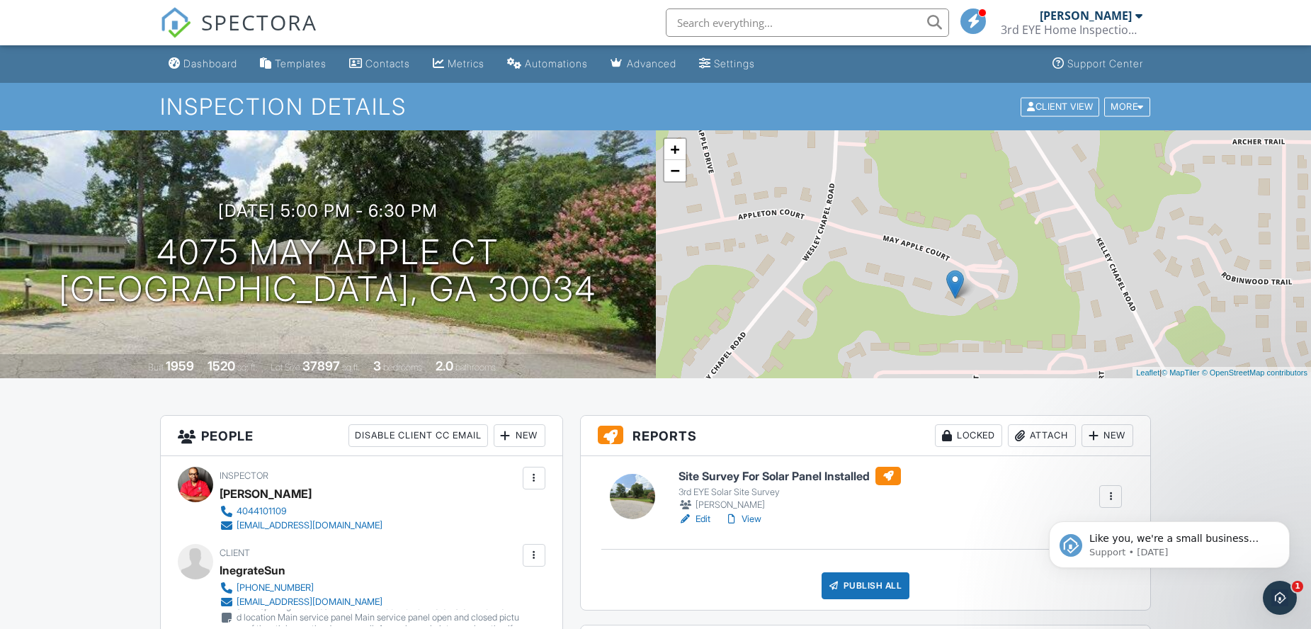
drag, startPoint x: 962, startPoint y: 282, endPoint x: 932, endPoint y: 328, distance: 54.8
click at [932, 328] on div "+ − Leaflet | © MapTiler © OpenStreetMap contributors" at bounding box center [984, 254] width 656 height 248
click at [1187, 29] on nav "SPECTORA Teddy Brown 3rd EYE Home Inspection LLC Role: Inspector Dashboard New …" at bounding box center [655, 22] width 1311 height 45
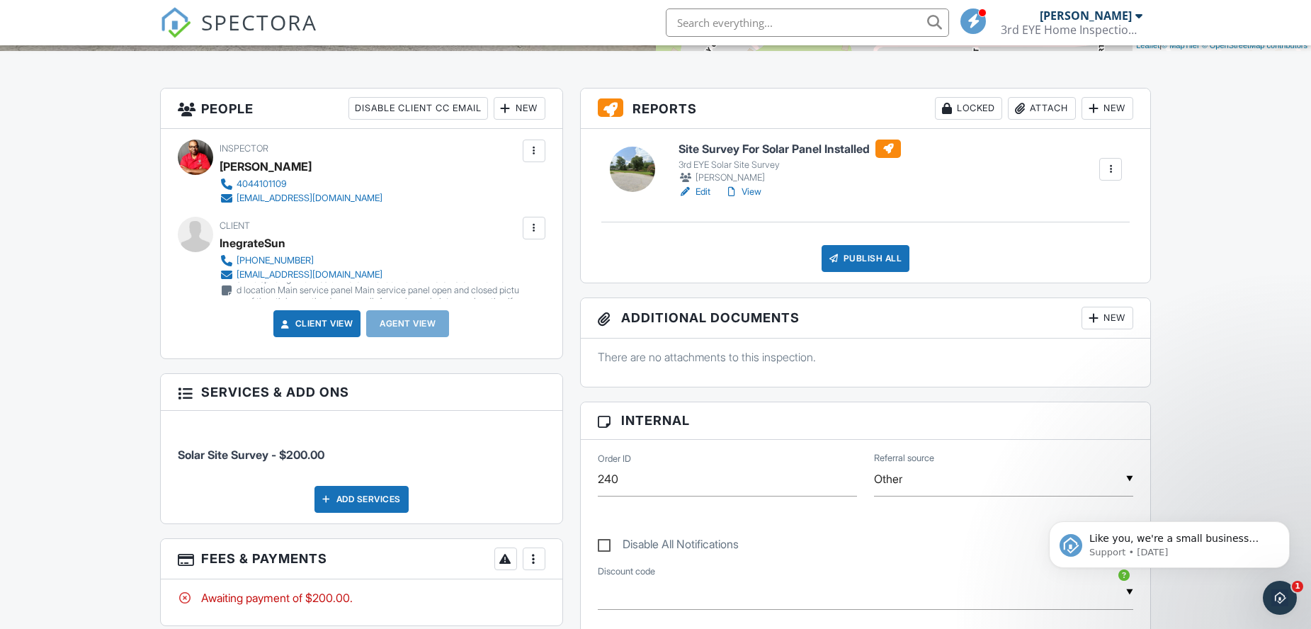
scroll to position [354, 0]
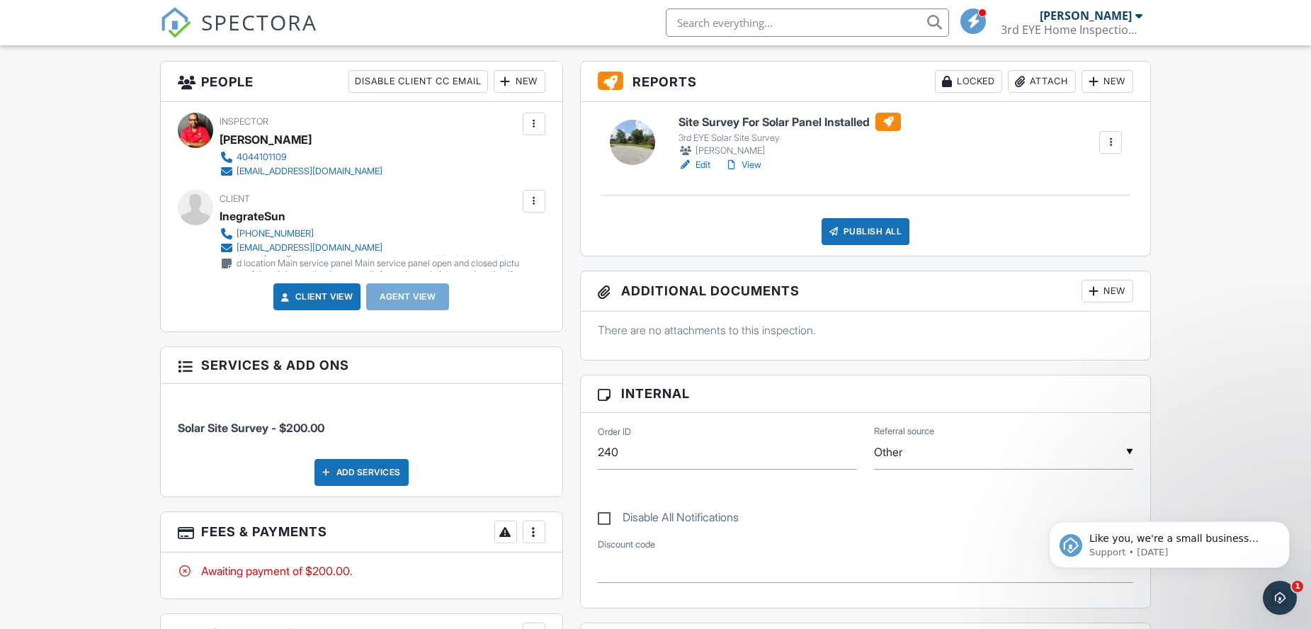
click at [705, 164] on link "Edit" at bounding box center [694, 165] width 32 height 14
